Goal: Information Seeking & Learning: Learn about a topic

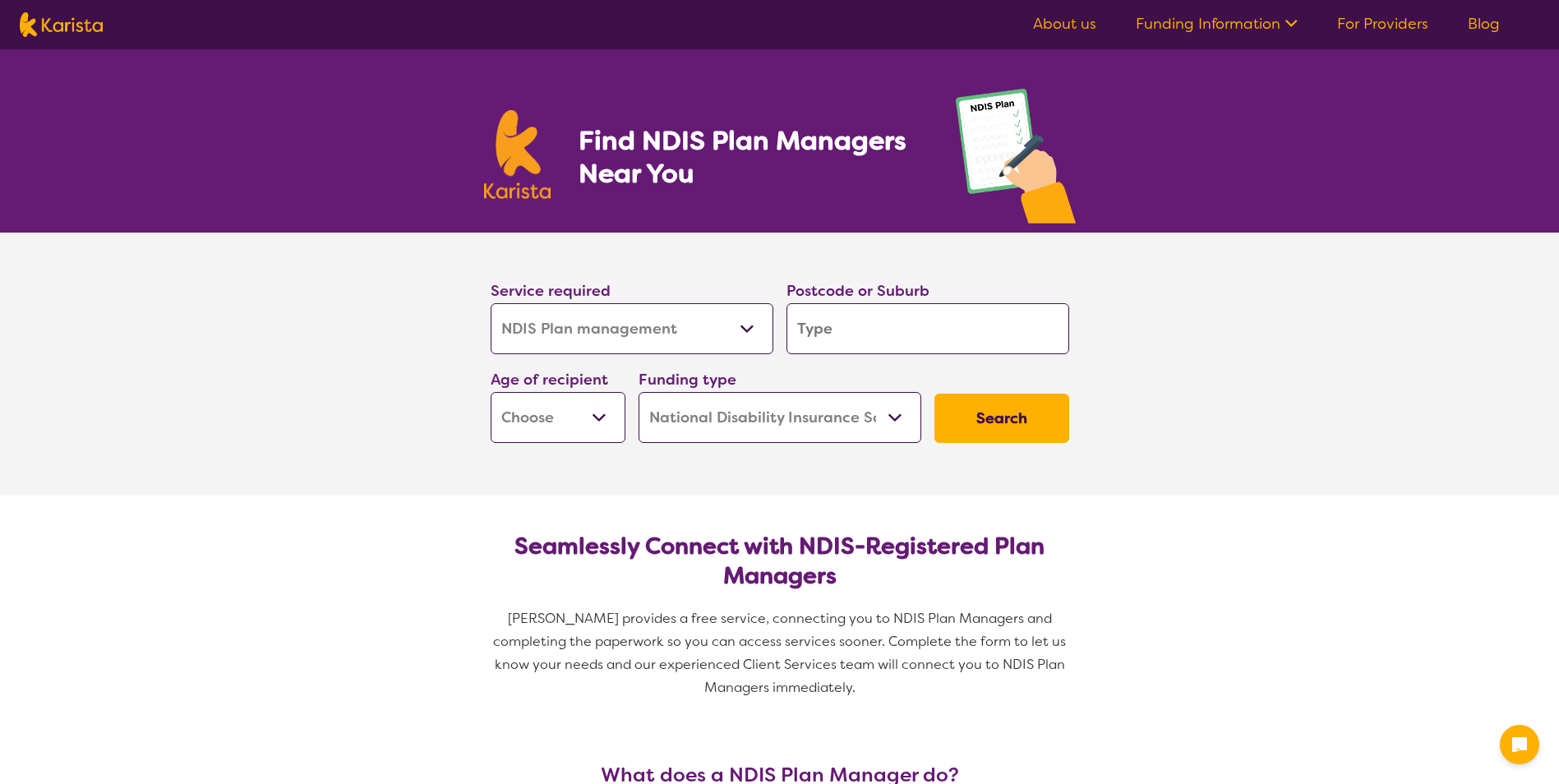
select select "NDIS Plan management"
select select "NDIS"
select select "NDIS Plan management"
select select "NDIS"
select select "NDIS Plan management"
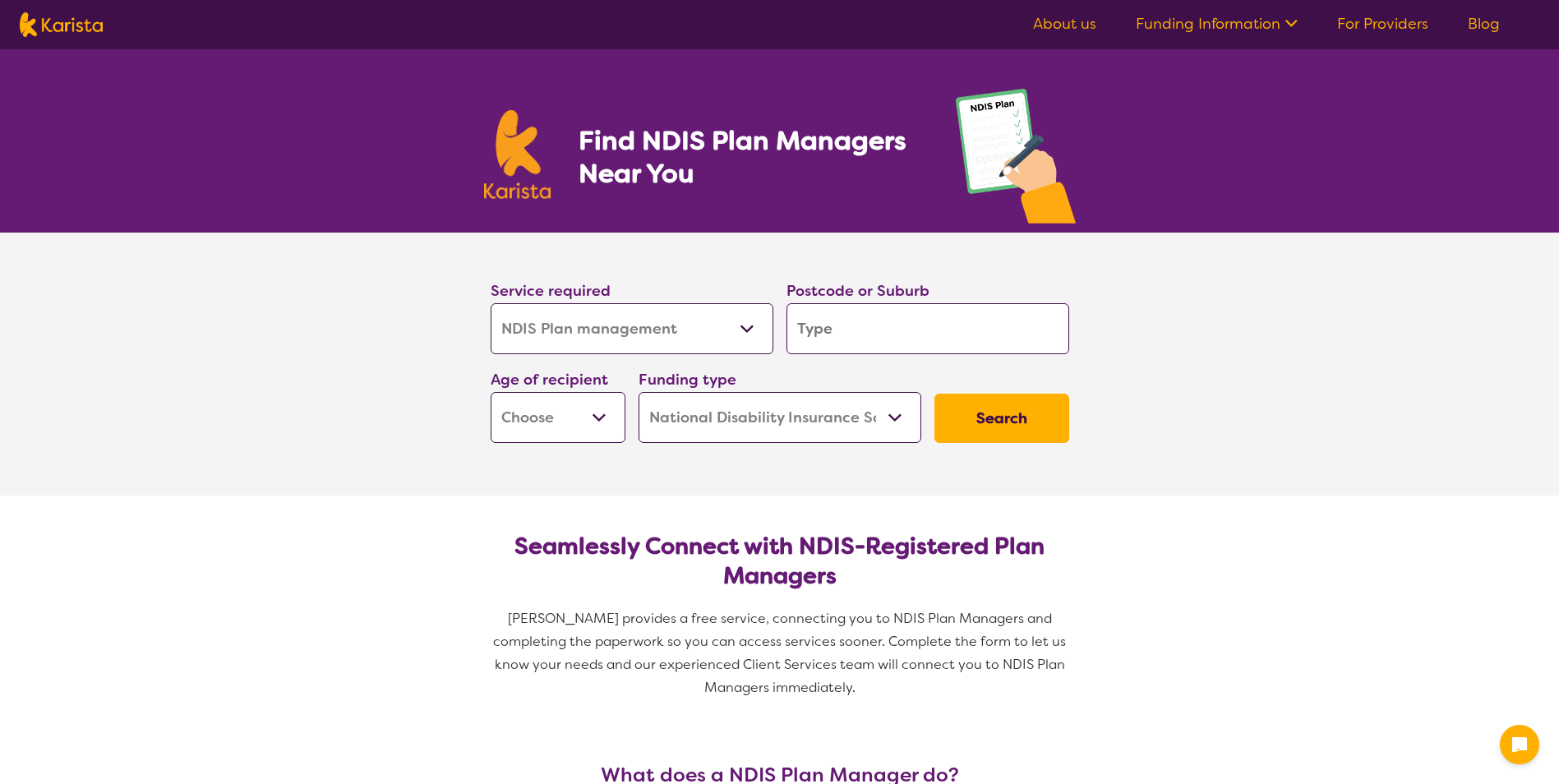
select select "NDIS"
select select "NDIS Plan management"
select select "NDIS"
select select "NDIS Plan management"
select select "NDIS"
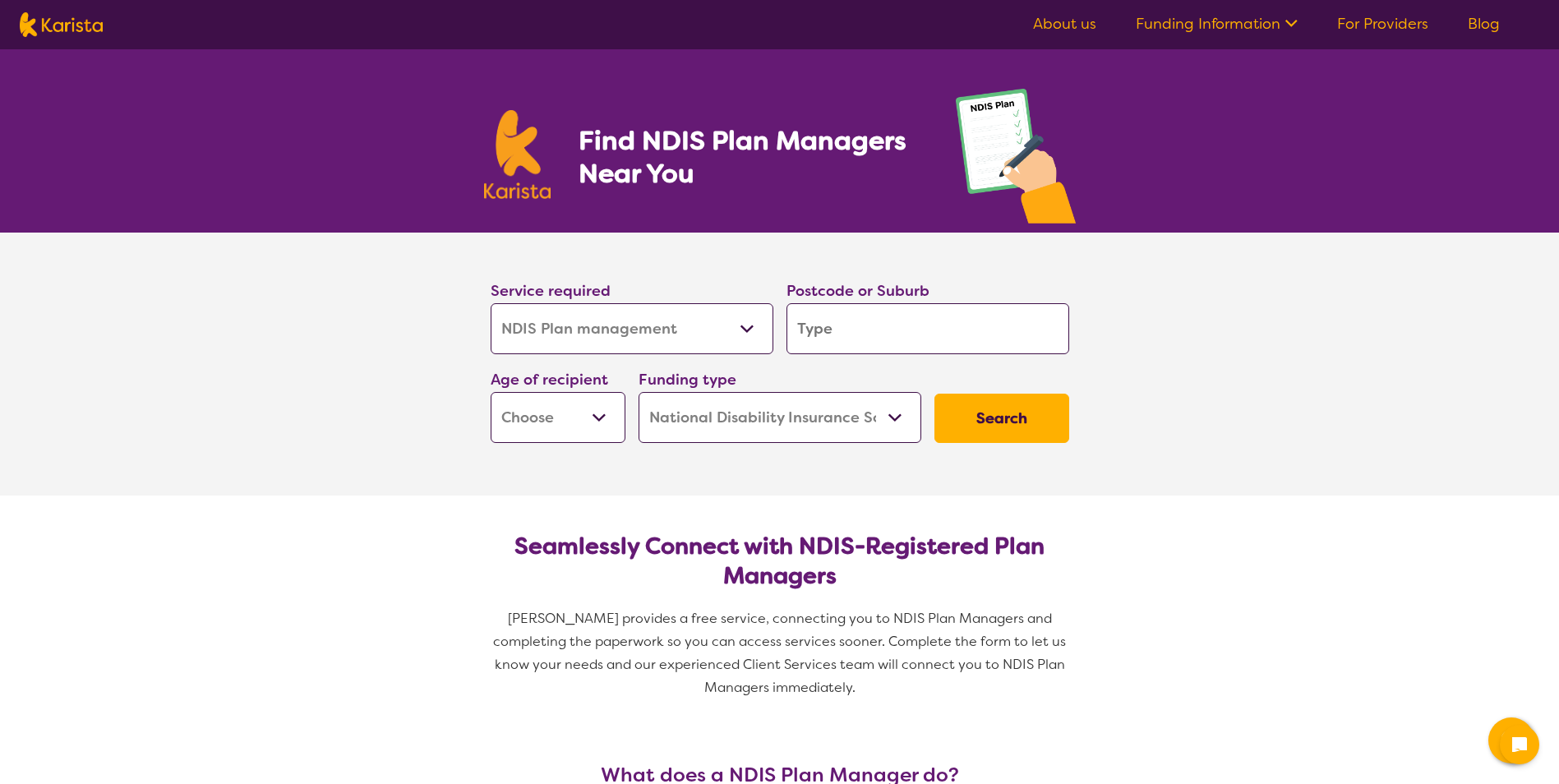
select select "NDIS Plan management"
select select "NDIS"
select select "NDIS Plan management"
select select "NDIS"
select select "NDIS Plan management"
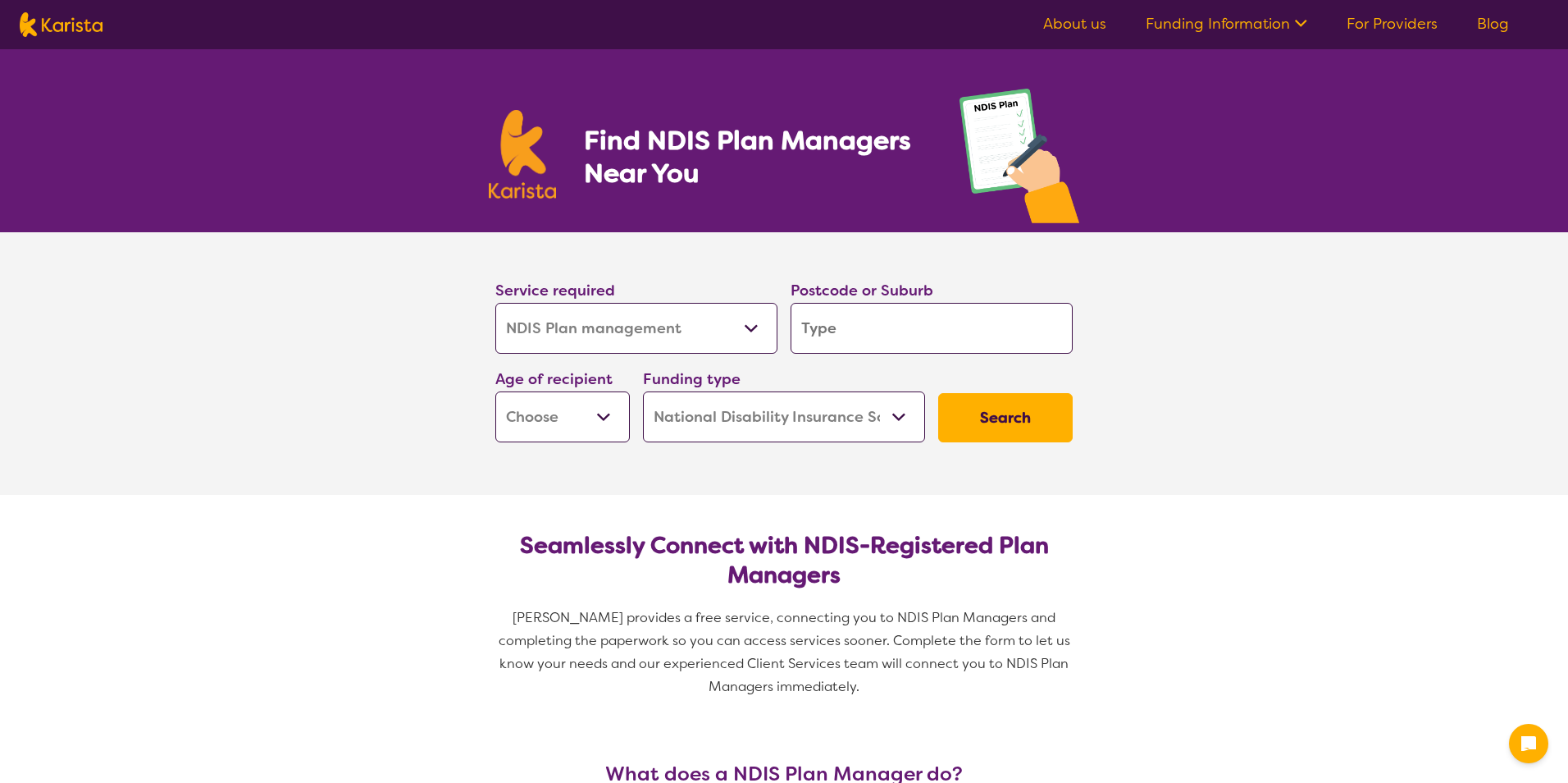
select select "NDIS"
